Goal: Task Accomplishment & Management: Manage account settings

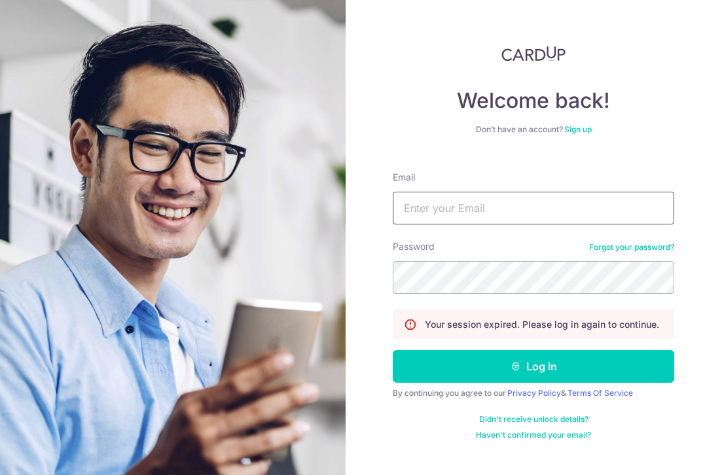
click at [432, 207] on input "Email" at bounding box center [533, 208] width 281 height 33
type input "[PERSON_NAME][EMAIL_ADDRESS][DOMAIN_NAME]"
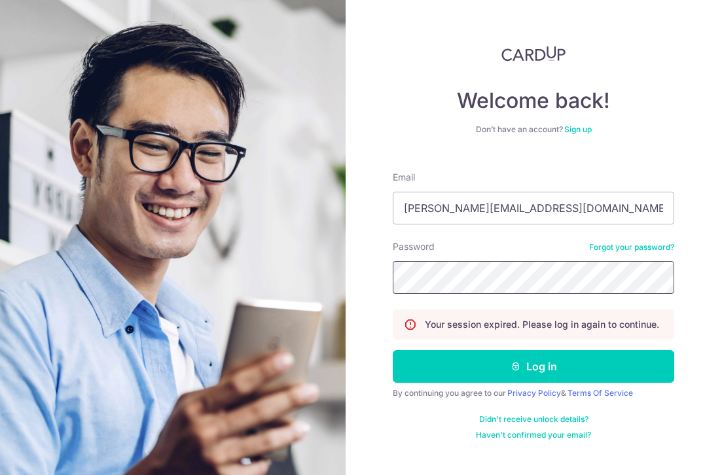
click at [393, 350] on button "Log in" at bounding box center [533, 366] width 281 height 33
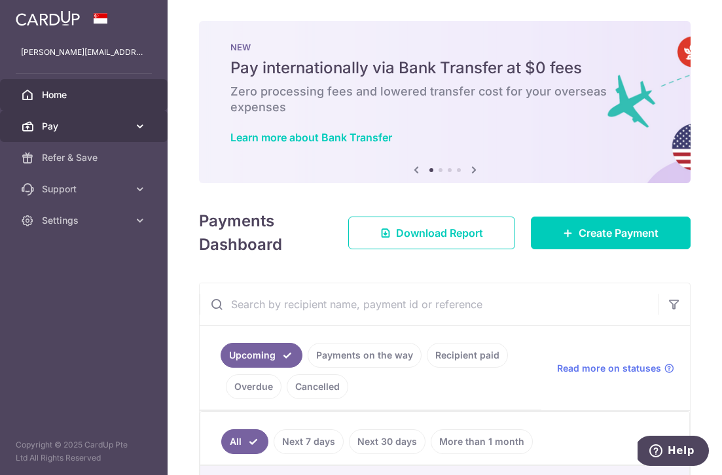
click at [97, 128] on span "Pay" at bounding box center [85, 126] width 86 height 13
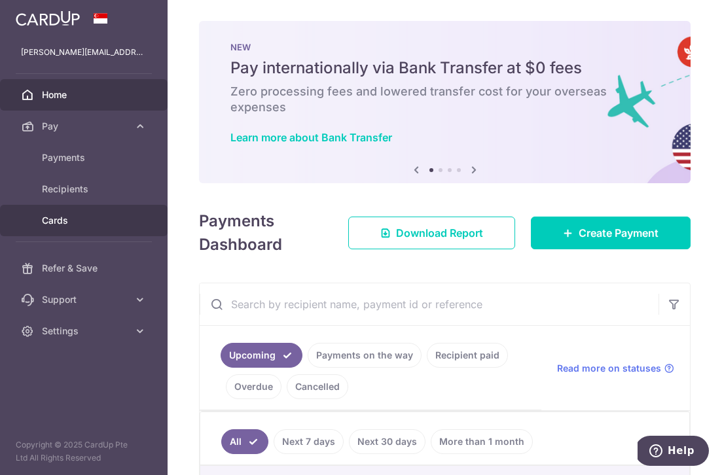
click at [82, 219] on span "Cards" at bounding box center [85, 220] width 86 height 13
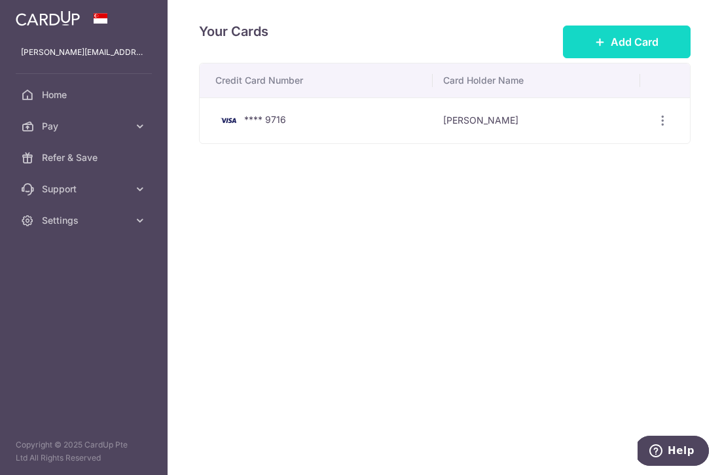
click at [625, 34] on span "Add Card" at bounding box center [634, 42] width 48 height 16
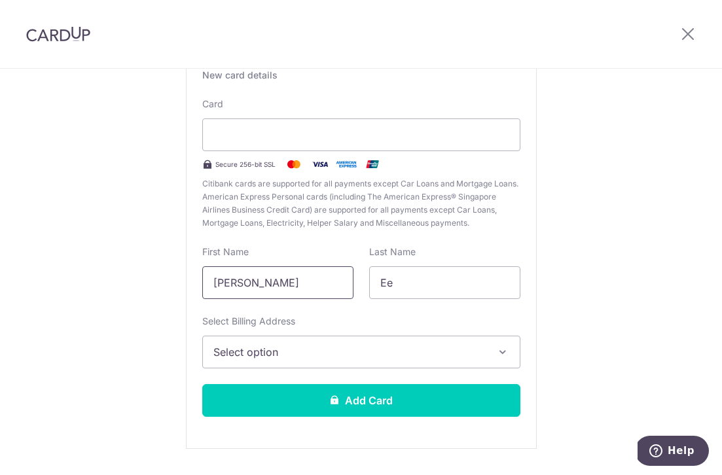
scroll to position [143, 0]
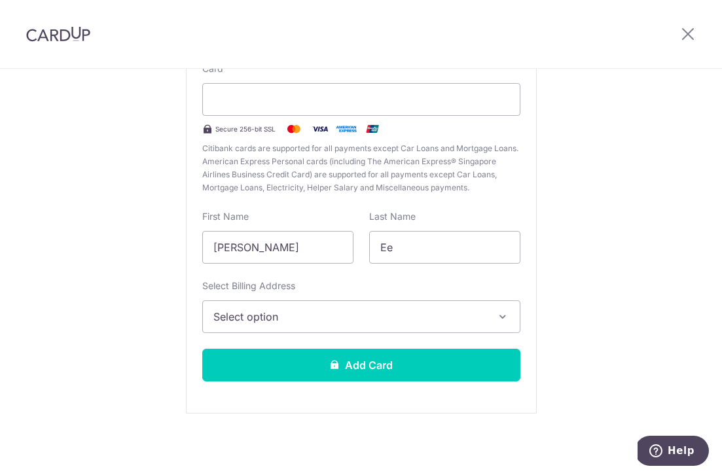
click at [260, 320] on span "Select option" at bounding box center [349, 317] width 272 height 16
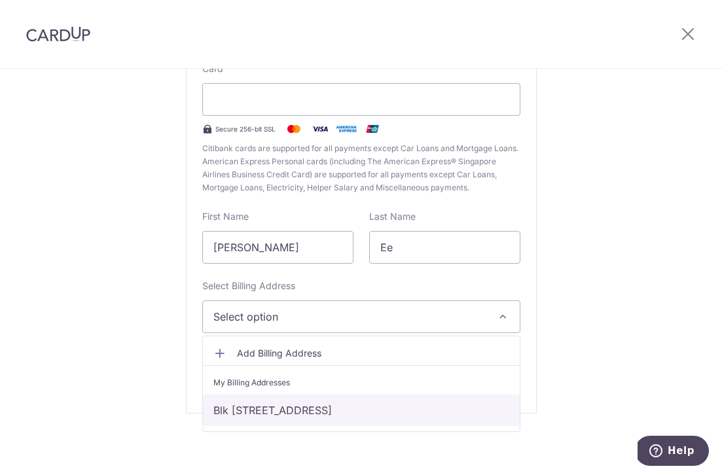
click at [279, 407] on link "Blk 377b HOUGANG STREET 32, #12-33, Singapore, Singapore-532377" at bounding box center [361, 409] width 317 height 31
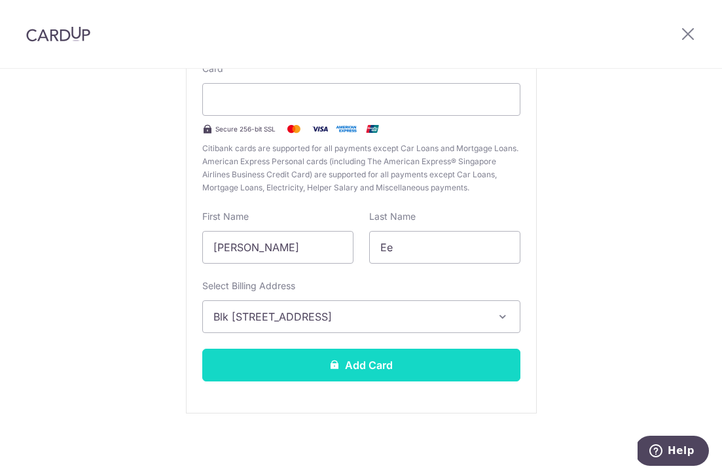
click at [291, 369] on button "Add Card" at bounding box center [361, 365] width 318 height 33
click at [389, 355] on button "Add Card" at bounding box center [361, 365] width 318 height 33
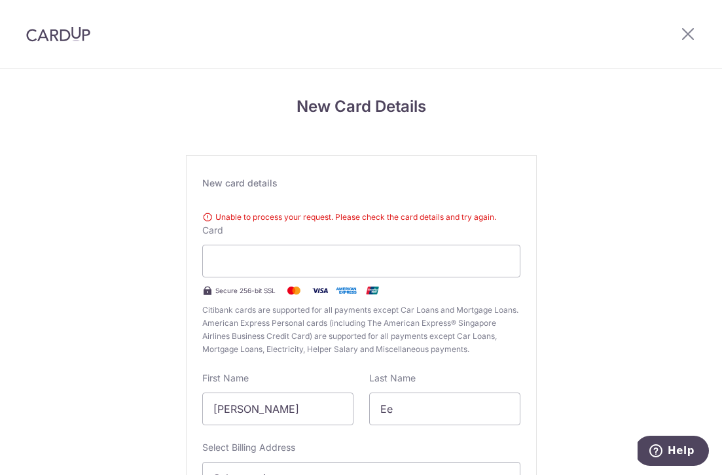
scroll to position [142, 0]
